Goal: Transaction & Acquisition: Purchase product/service

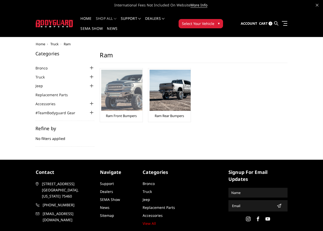
click at [118, 97] on img at bounding box center [121, 90] width 41 height 41
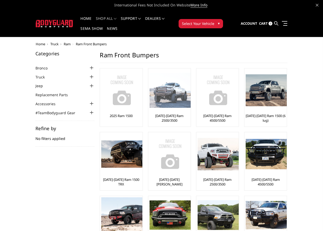
click at [166, 99] on img at bounding box center [170, 90] width 41 height 35
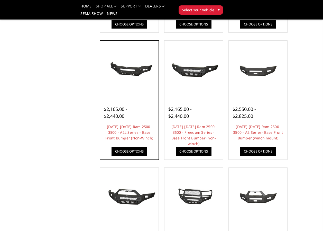
scroll to position [128, 0]
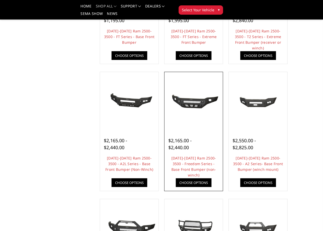
click at [188, 110] on img at bounding box center [194, 101] width 56 height 26
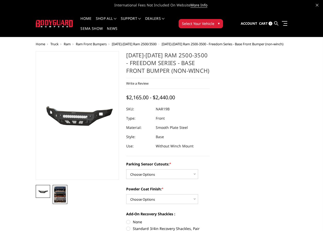
click at [64, 191] on img at bounding box center [60, 194] width 12 height 16
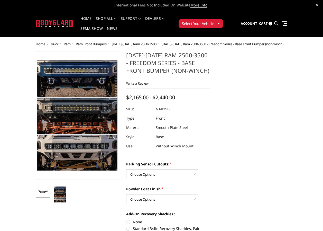
click at [42, 191] on img at bounding box center [43, 191] width 12 height 5
